Goal: Register for event/course

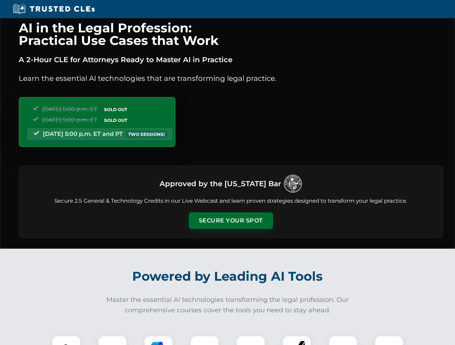
click at [230, 221] on button "Secure Your Spot" at bounding box center [231, 221] width 84 height 17
click at [66, 341] on img at bounding box center [66, 350] width 21 height 21
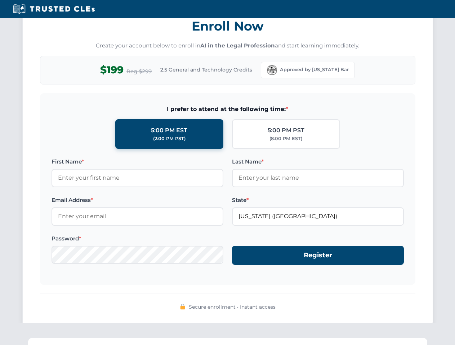
scroll to position [706, 0]
